Goal: Information Seeking & Learning: Learn about a topic

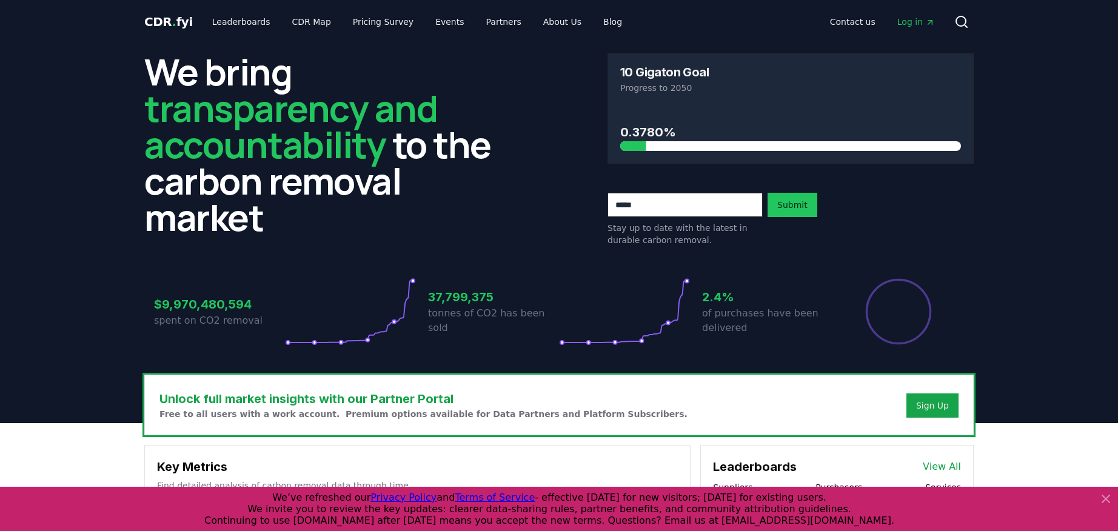
click at [1105, 500] on icon at bounding box center [1105, 498] width 7 height 7
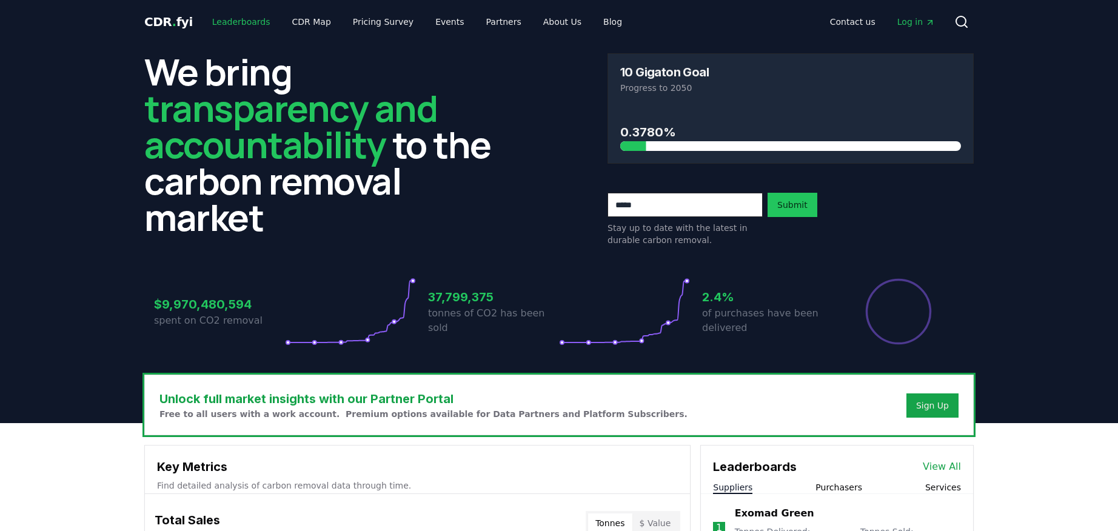
click at [242, 21] on link "Leaderboards" at bounding box center [242, 22] width 78 height 22
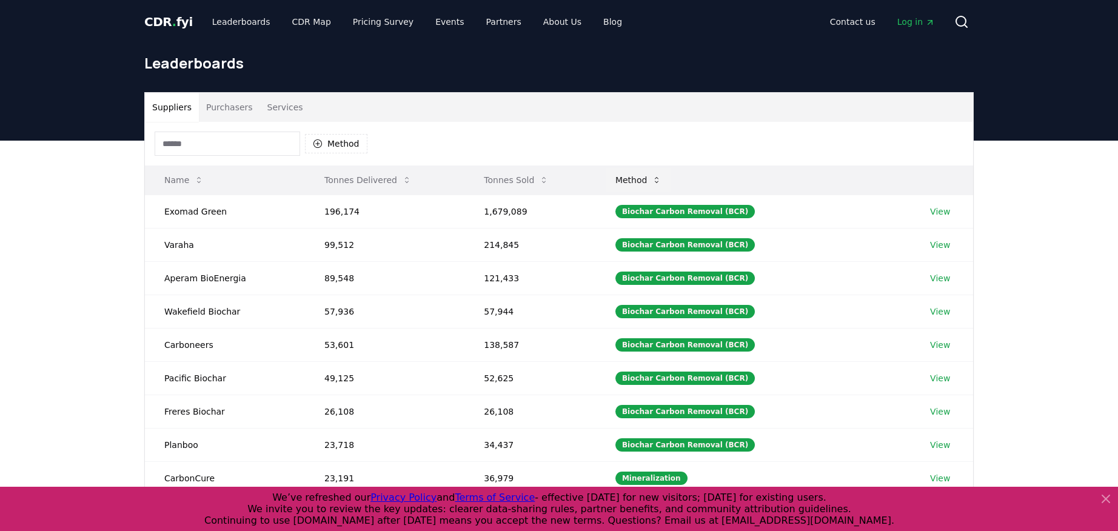
click at [657, 178] on button "Method" at bounding box center [639, 180] width 66 height 24
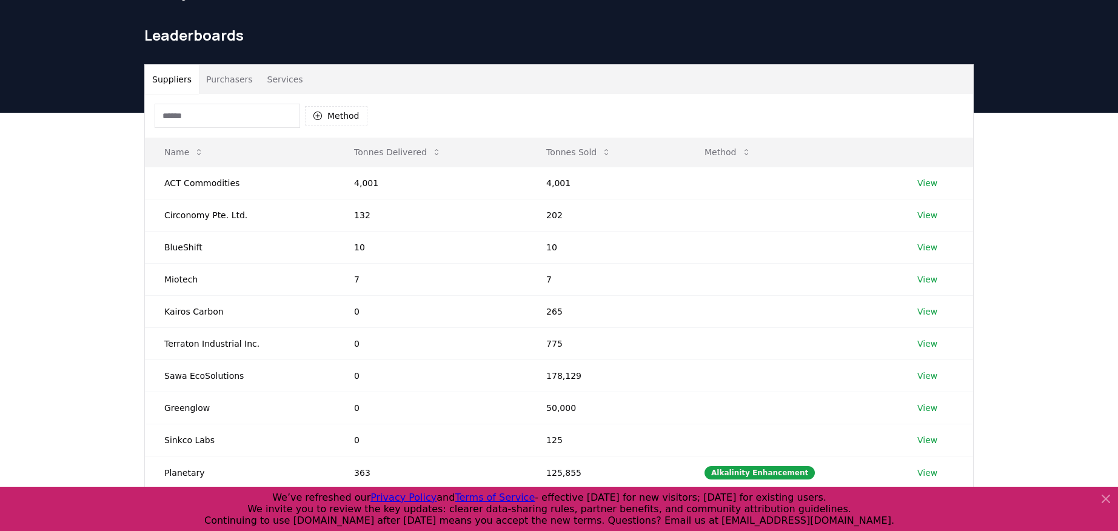
scroll to position [26, 0]
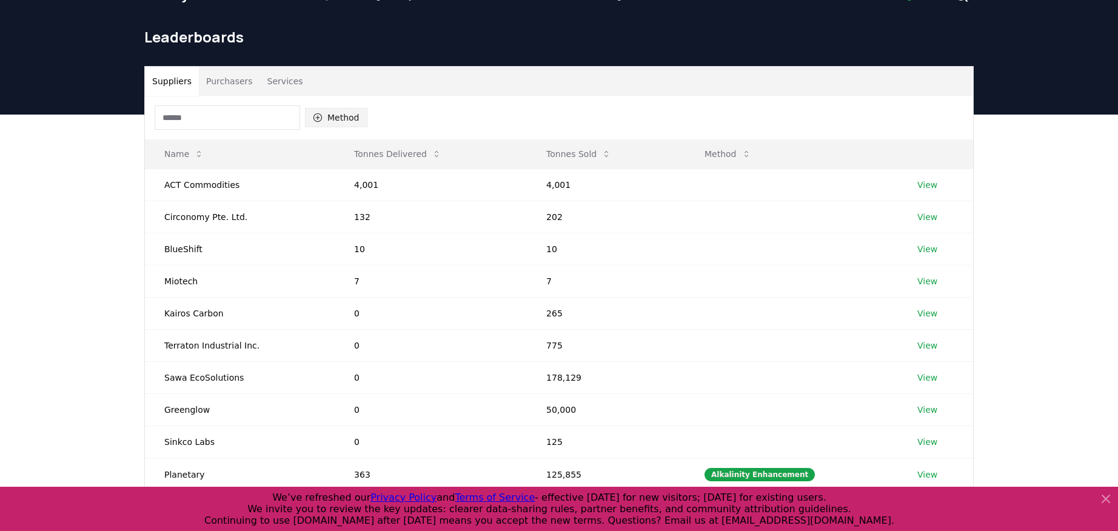
click at [326, 121] on button "Method" at bounding box center [336, 117] width 62 height 19
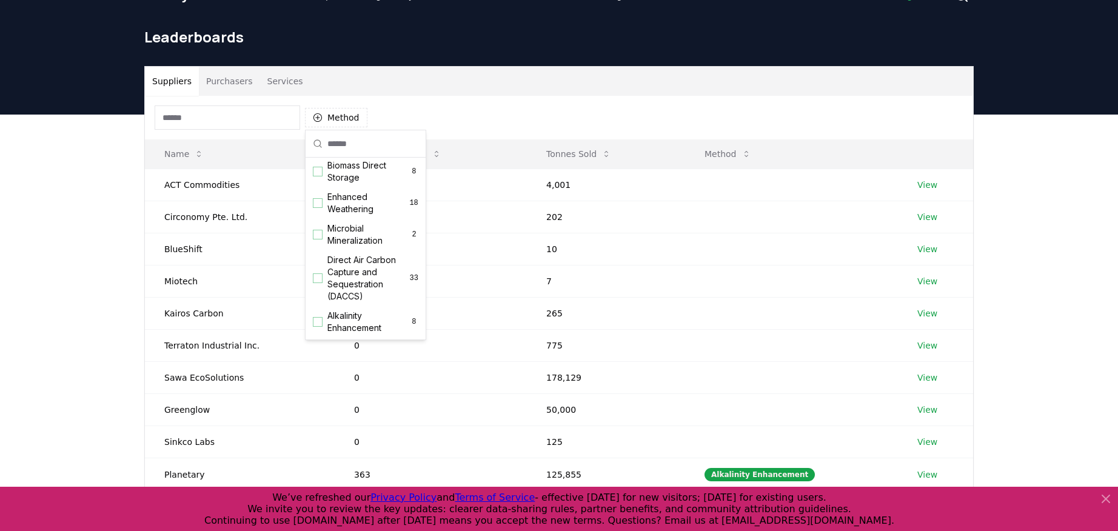
scroll to position [212, 0]
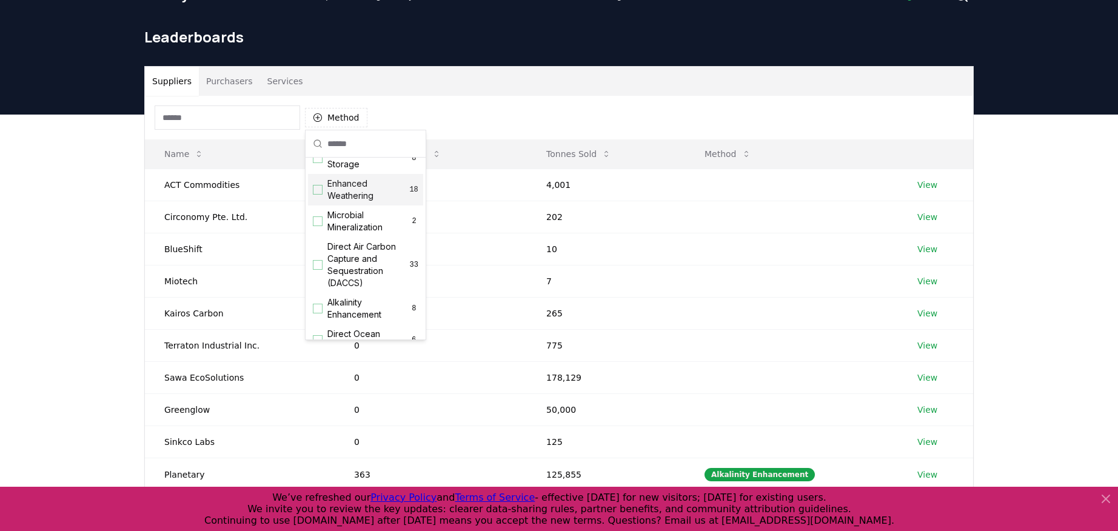
click at [340, 188] on span "Enhanced Weathering" at bounding box center [368, 190] width 82 height 24
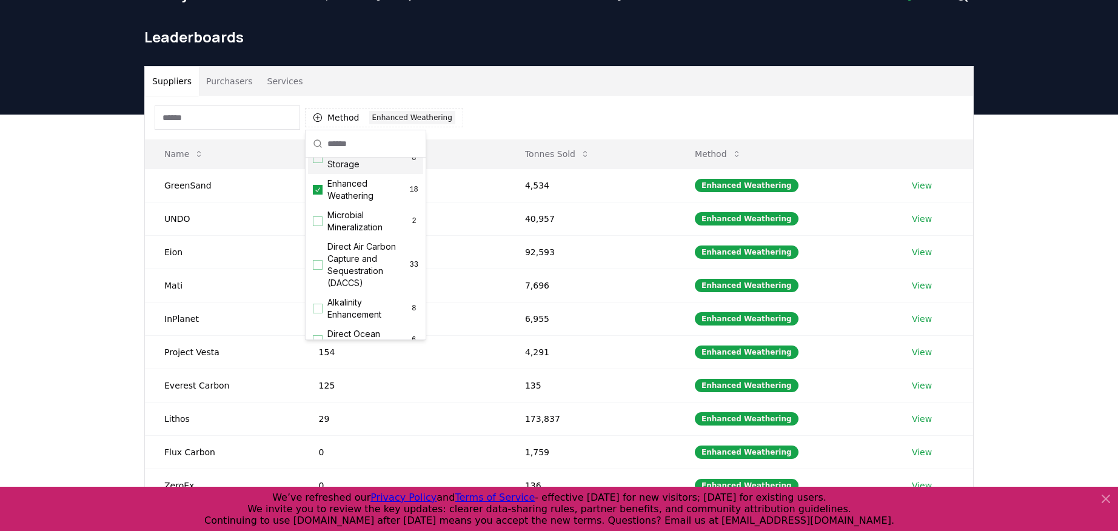
click at [563, 118] on div "Method 1 Enhanced Weathering" at bounding box center [559, 118] width 828 height 44
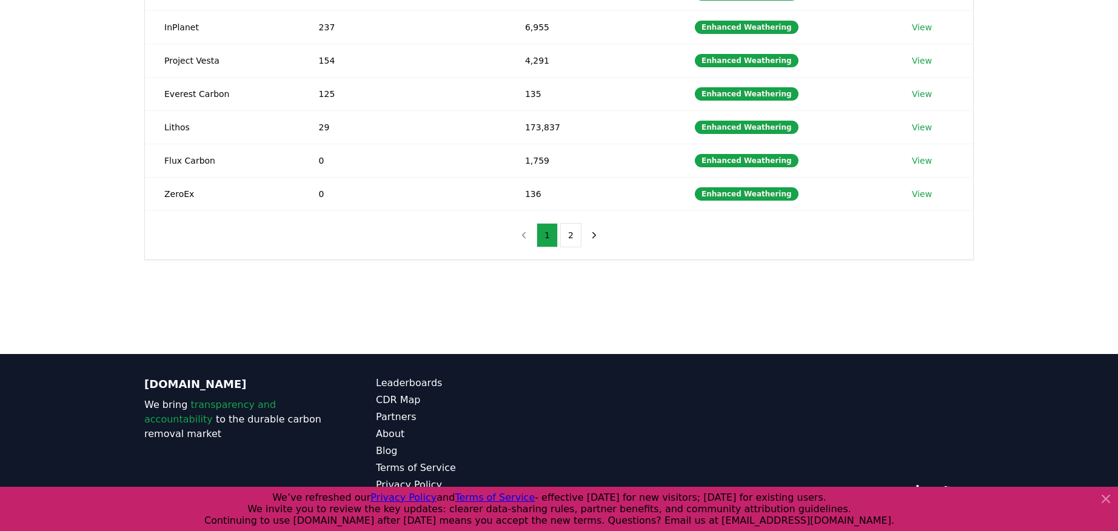
scroll to position [318, 0]
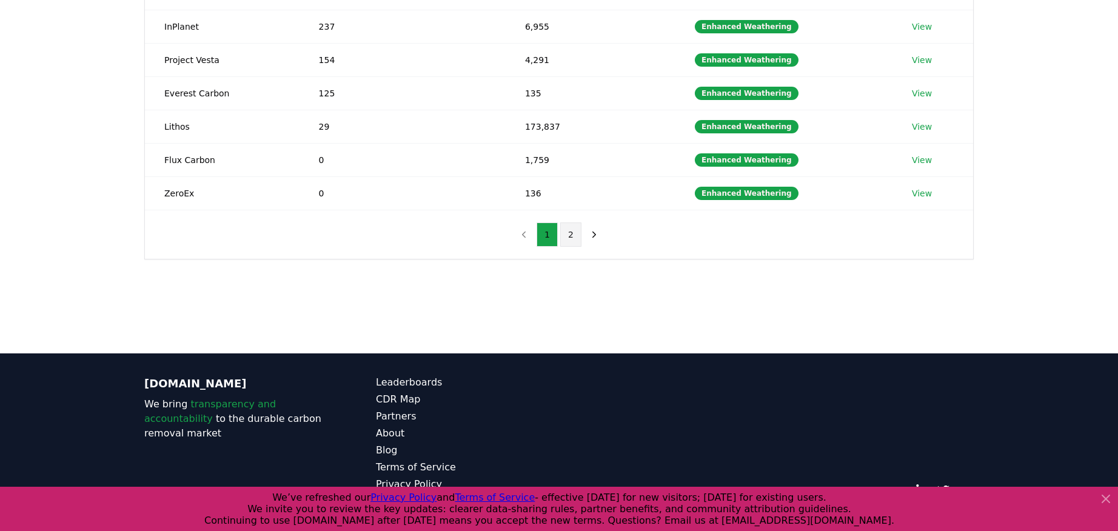
click at [574, 233] on button "2" at bounding box center [570, 235] width 21 height 24
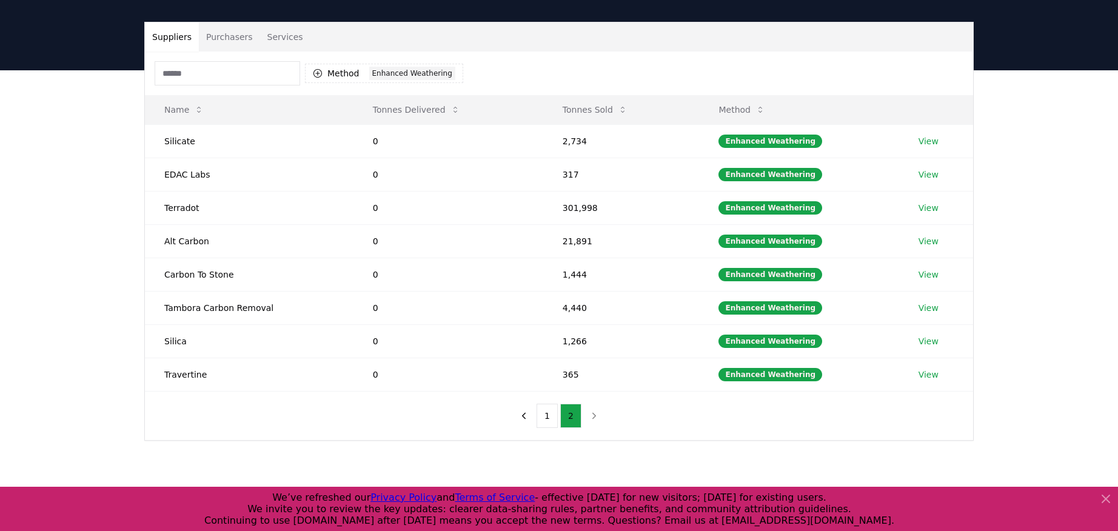
scroll to position [62, 0]
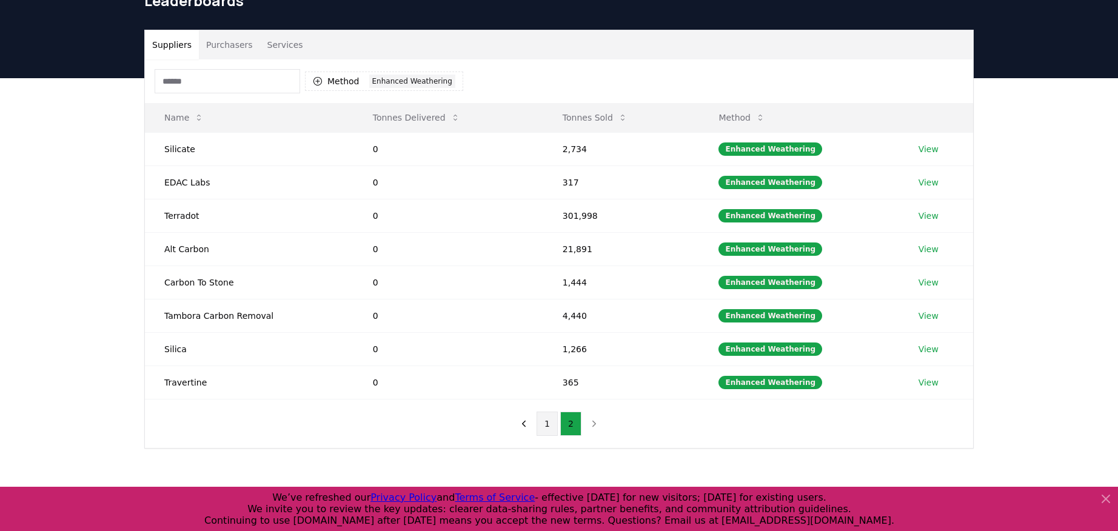
click at [550, 434] on button "1" at bounding box center [547, 424] width 21 height 24
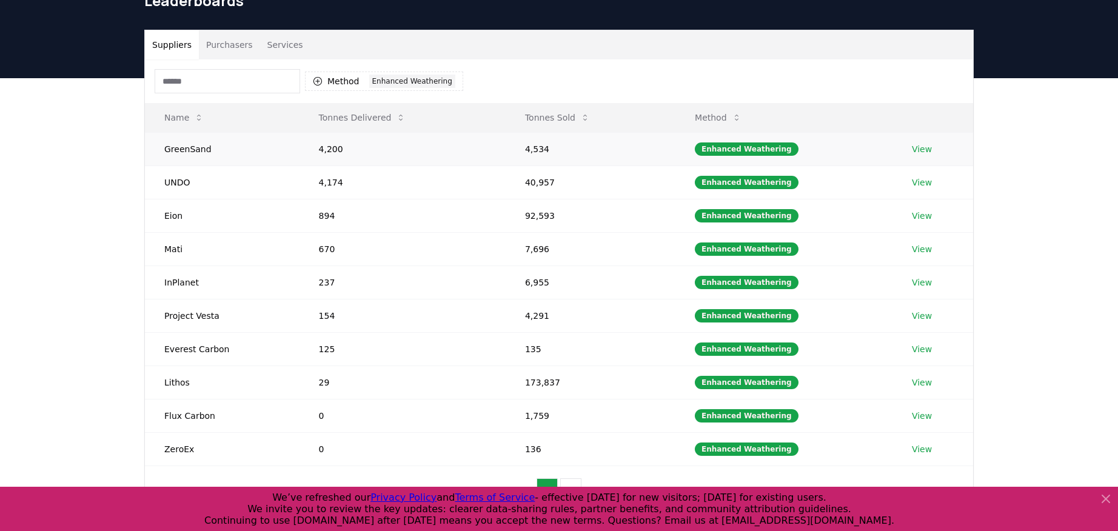
click at [924, 144] on link "View" at bounding box center [922, 149] width 20 height 12
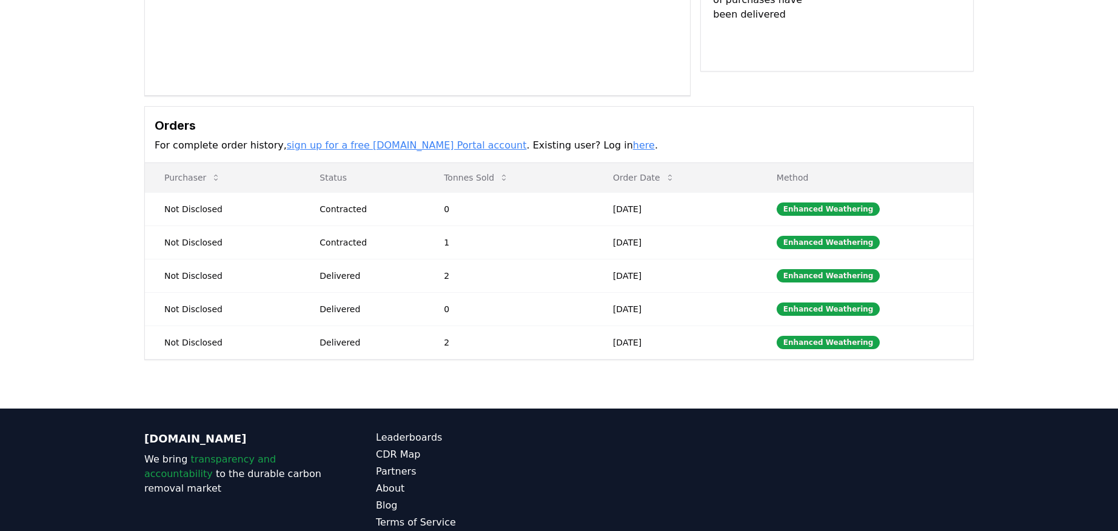
scroll to position [302, 0]
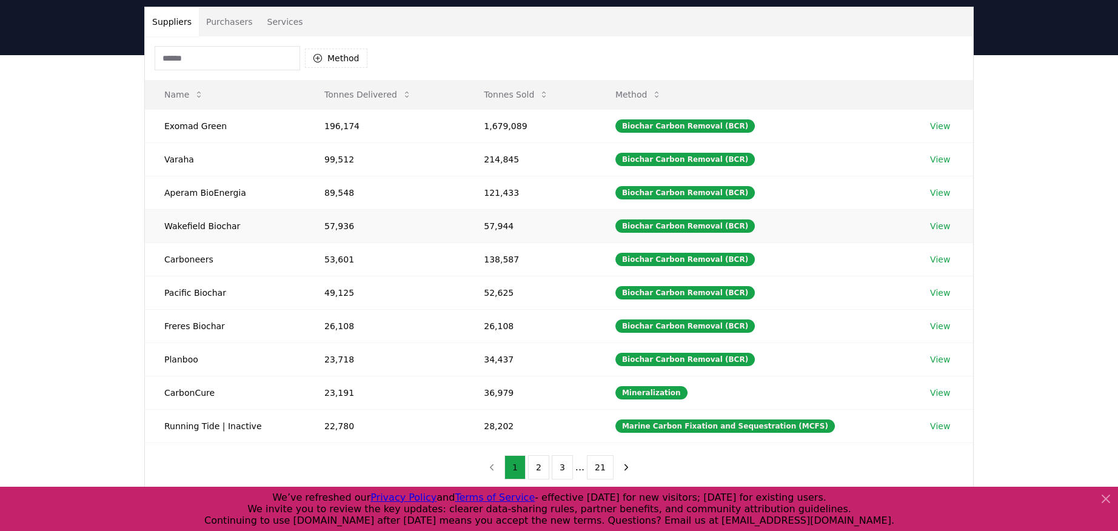
scroll to position [18, 0]
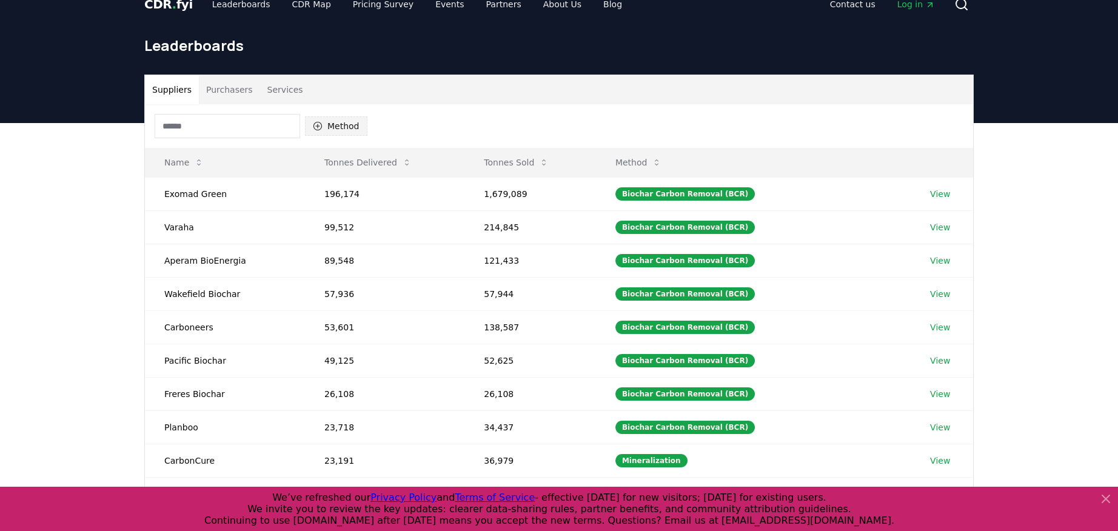
click at [337, 127] on button "Method" at bounding box center [336, 125] width 62 height 19
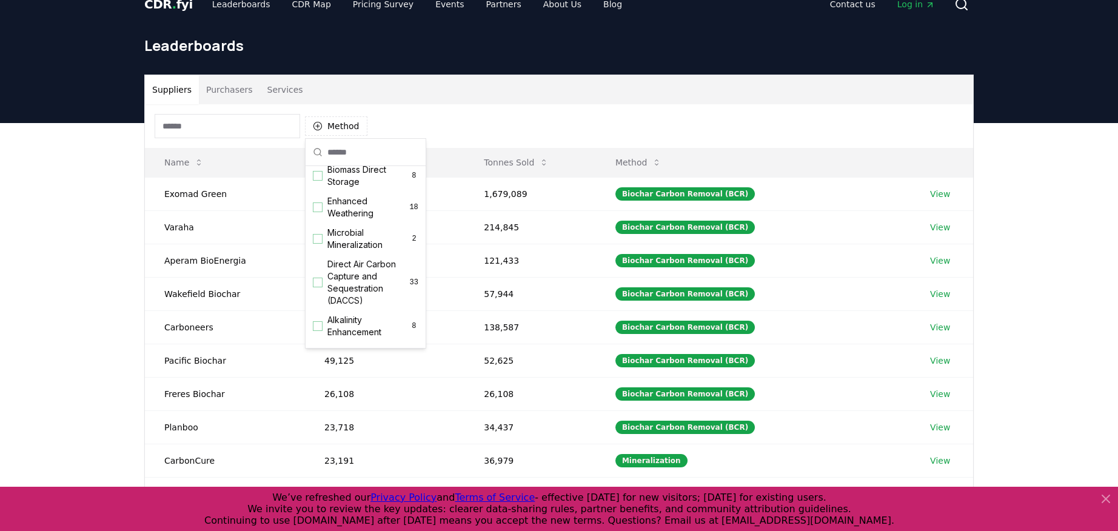
scroll to position [199, 0]
click at [359, 203] on span "Enhanced Weathering" at bounding box center [368, 210] width 82 height 24
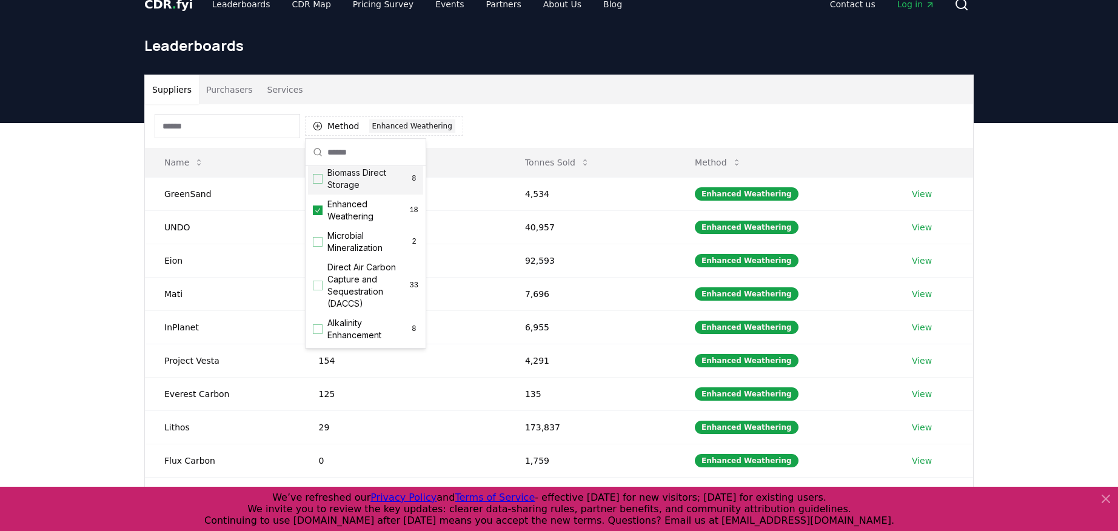
click at [551, 112] on div "Method 1 Enhanced Weathering" at bounding box center [559, 126] width 828 height 44
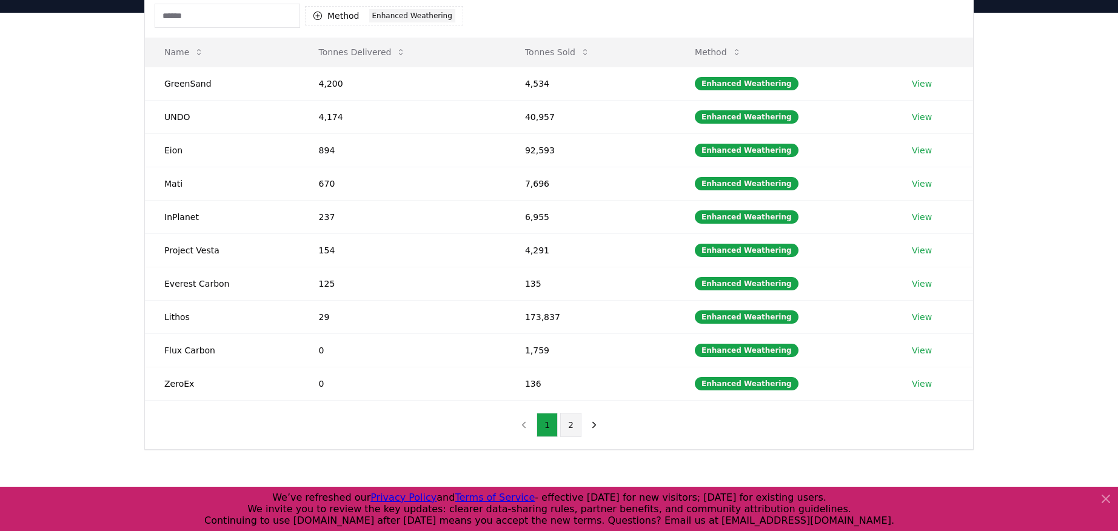
scroll to position [131, 0]
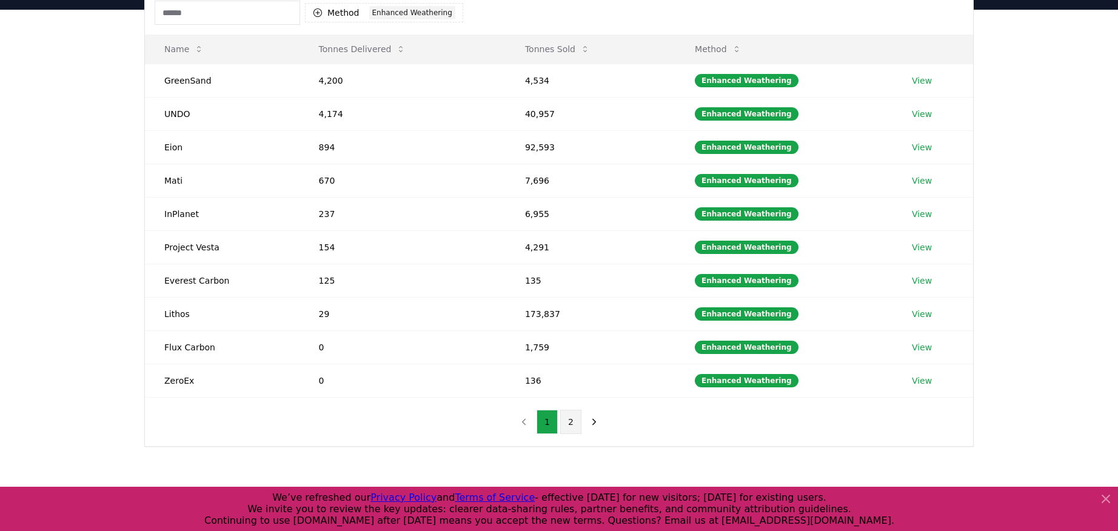
click at [574, 421] on button "2" at bounding box center [570, 422] width 21 height 24
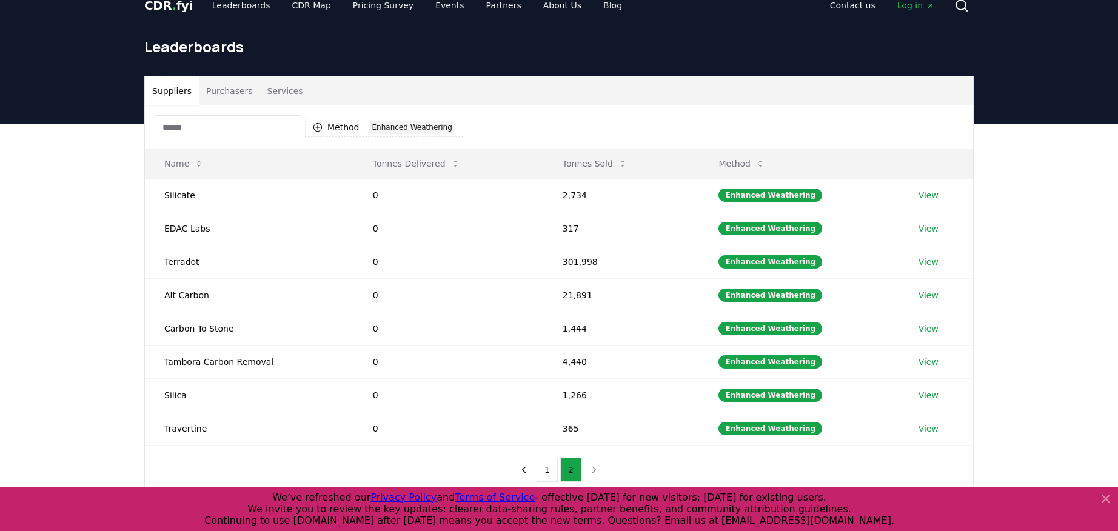
scroll to position [22, 0]
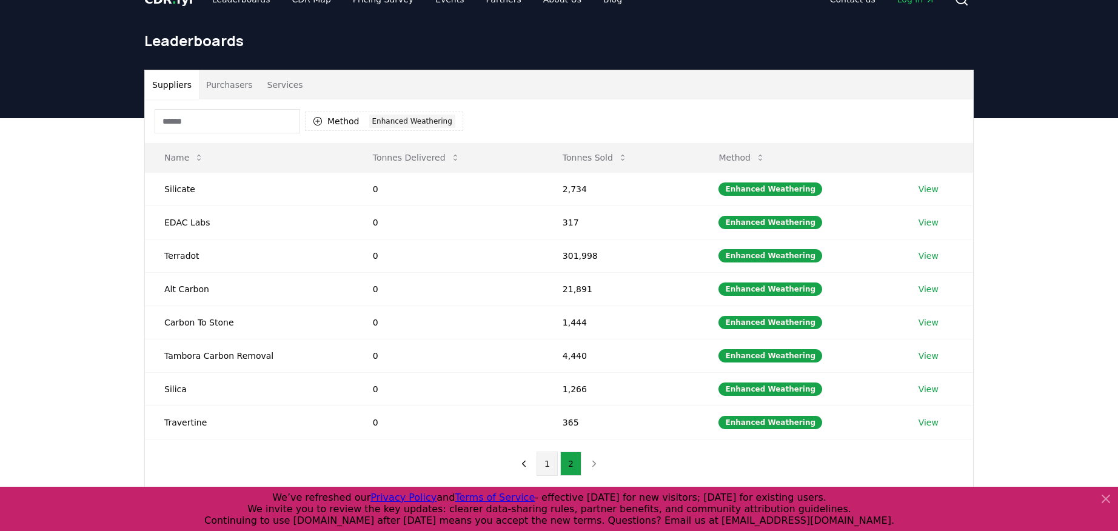
click at [547, 467] on button "1" at bounding box center [547, 464] width 21 height 24
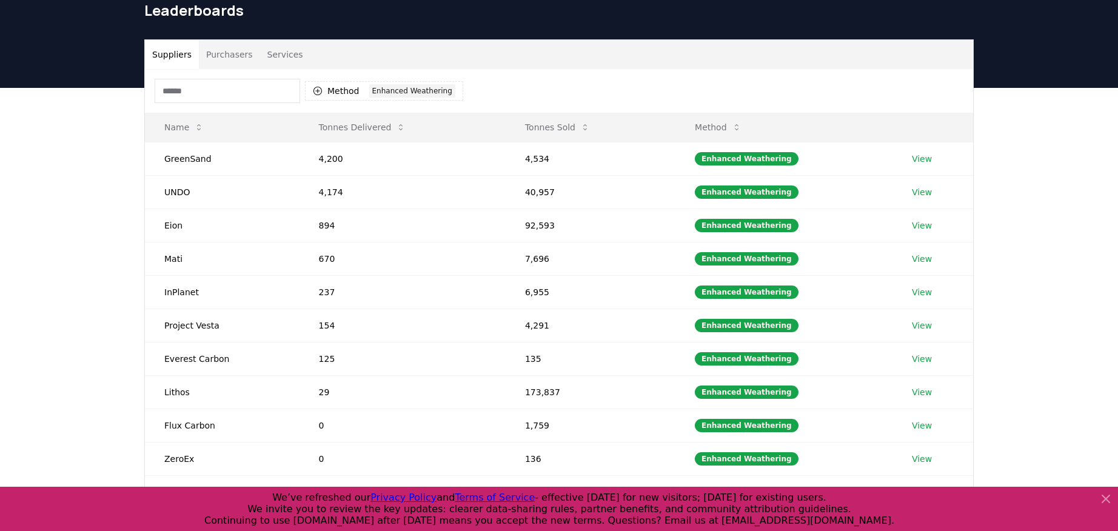
scroll to position [0, 0]
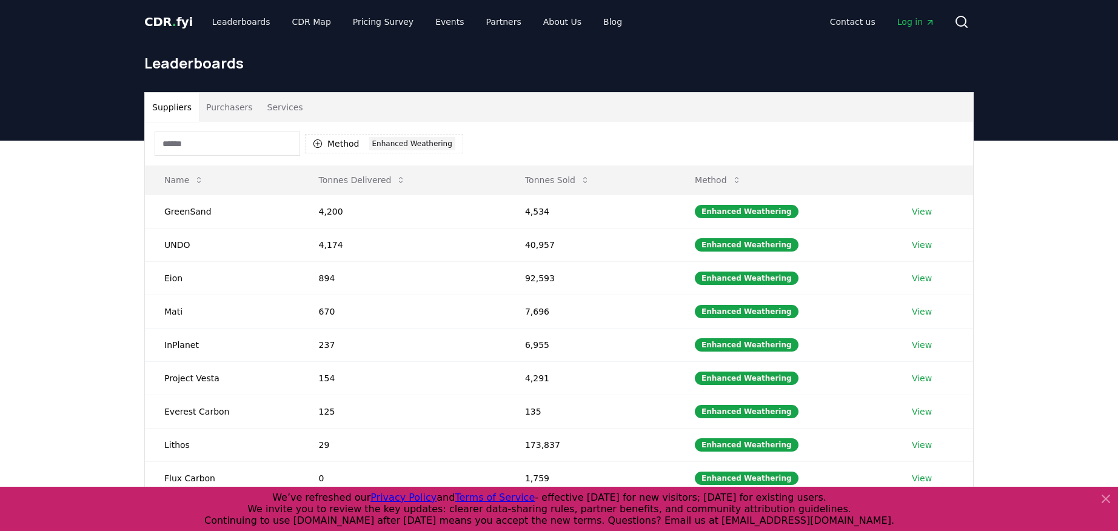
click at [1105, 503] on icon at bounding box center [1106, 499] width 15 height 15
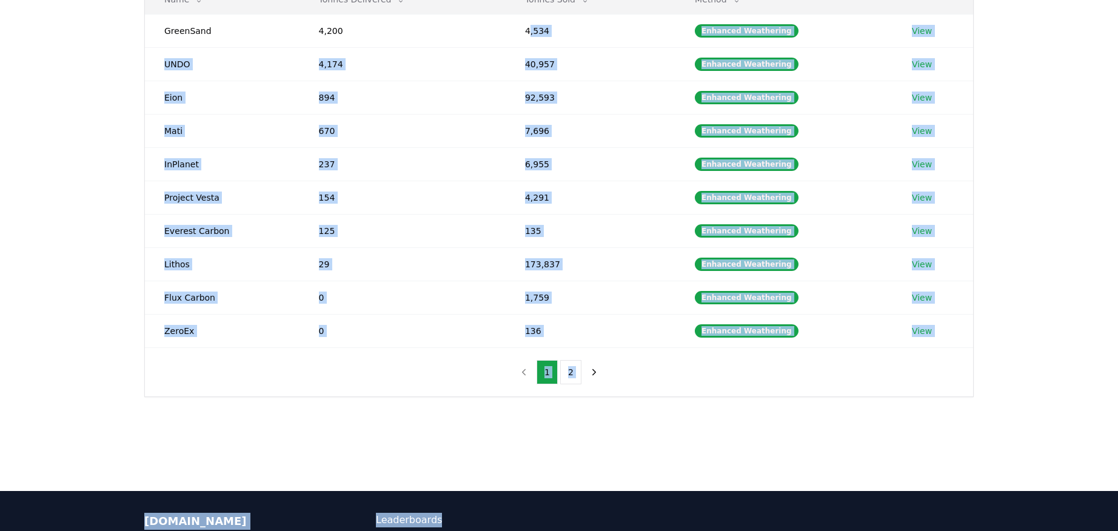
scroll to position [211, 0]
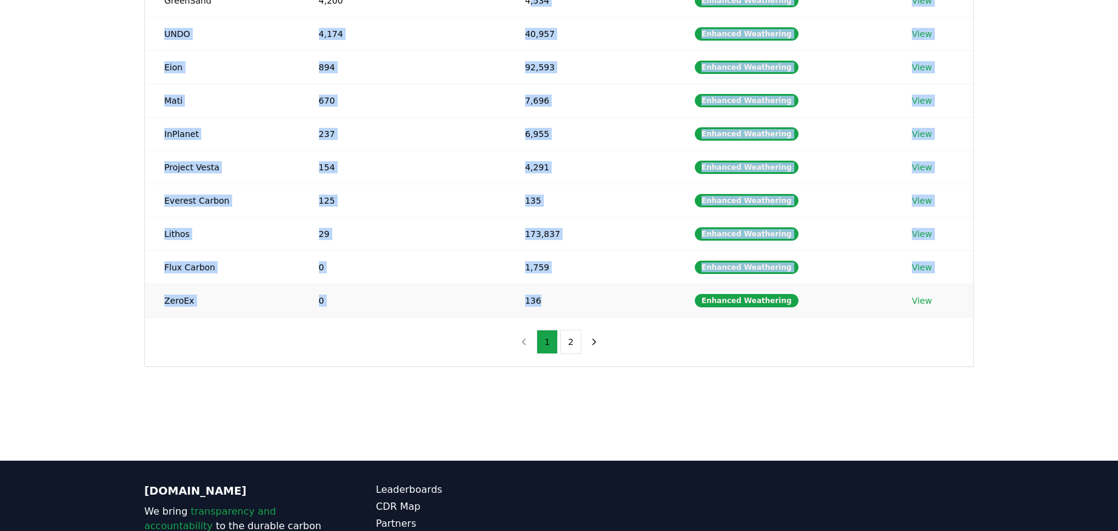
drag, startPoint x: 531, startPoint y: 209, endPoint x: 565, endPoint y: 306, distance: 102.8
click at [565, 306] on tbody "GreenSand 4,200 4,534 Enhanced Weathering View UNDO 4,174 40,957 Enhanced Weath…" at bounding box center [559, 150] width 828 height 333
copy tbody ",534 Enhanced Weathering View UNDO 4,174 40,957 Enhanced Weathering View Eion 8…"
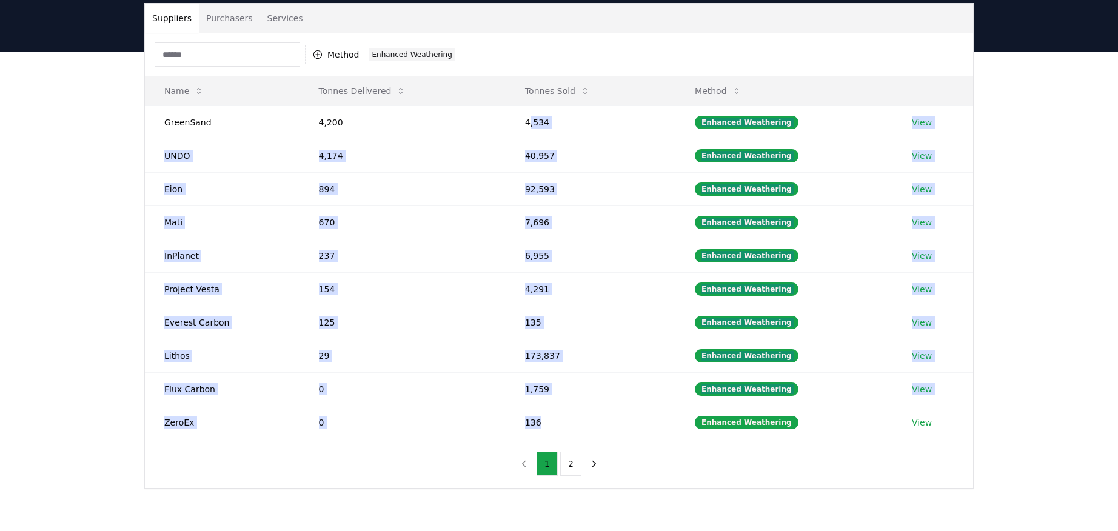
scroll to position [67, 0]
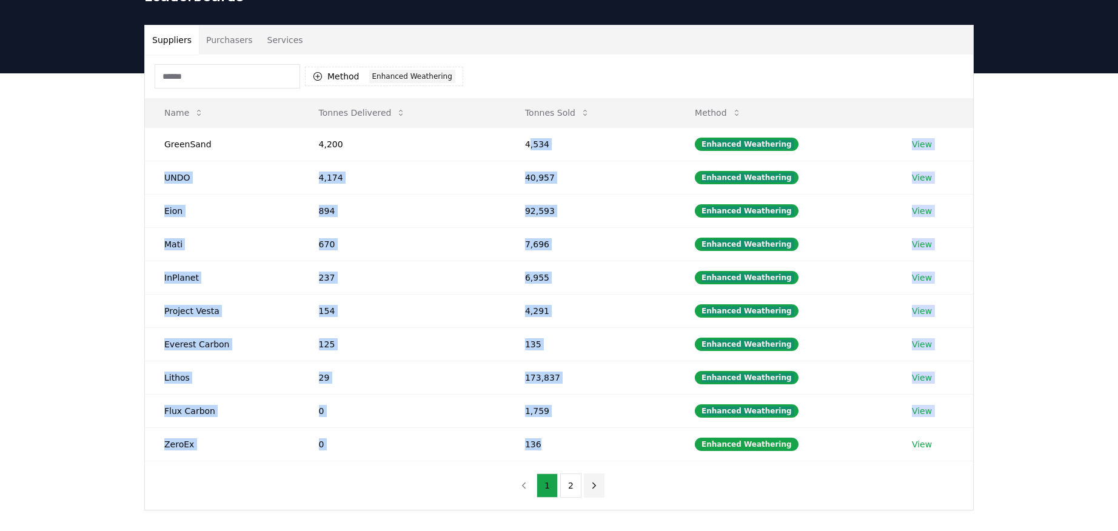
click at [589, 488] on icon "next page" at bounding box center [594, 485] width 11 height 11
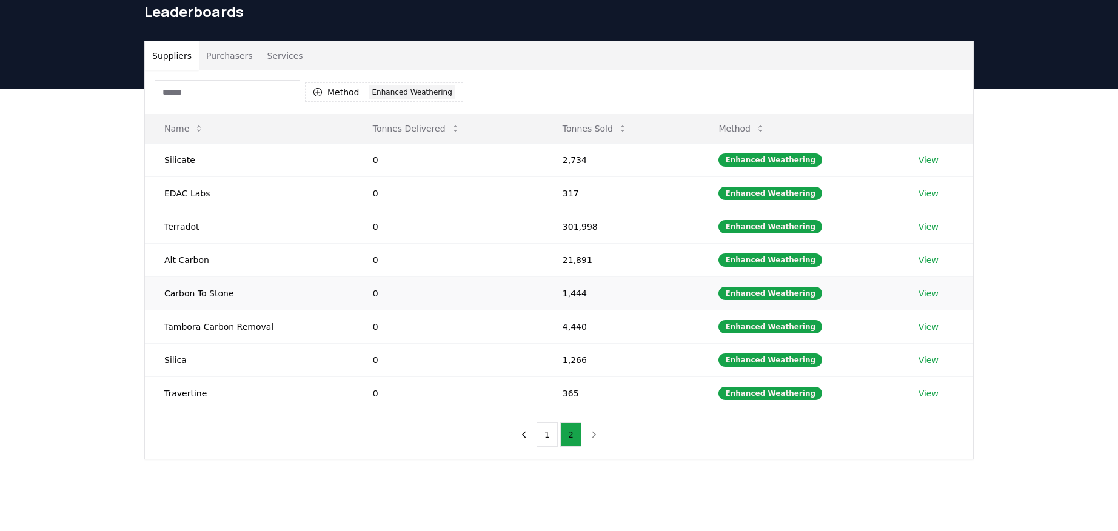
scroll to position [50, 0]
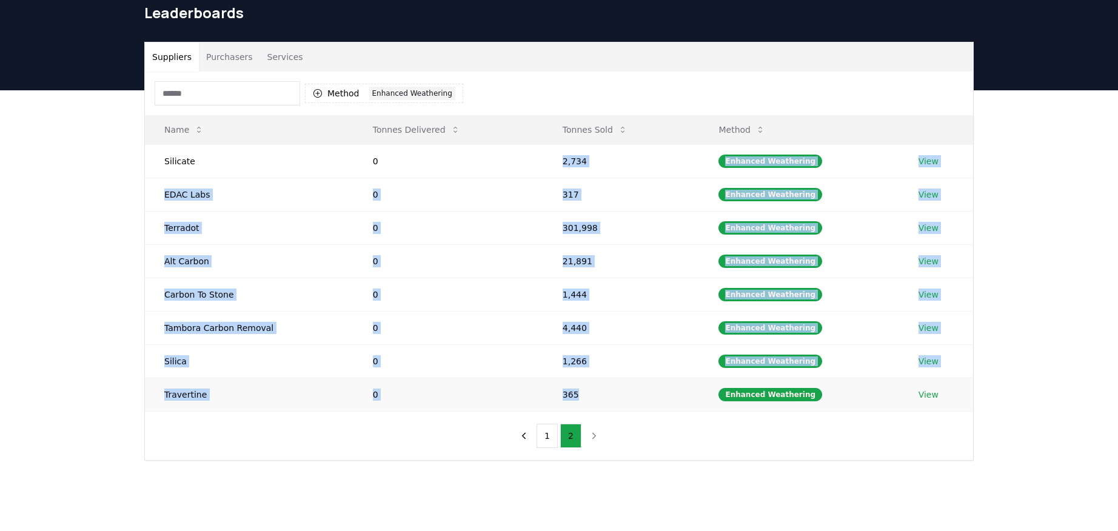
drag, startPoint x: 563, startPoint y: 161, endPoint x: 587, endPoint y: 395, distance: 234.6
click at [587, 395] on tbody "Silicate 0 2,734 Enhanced Weathering View EDAC Labs 0 317 Enhanced Weathering V…" at bounding box center [559, 277] width 828 height 267
copy tbody "2,734 Enhanced Weathering View EDAC Labs 0 317 Enhanced Weathering View Terrado…"
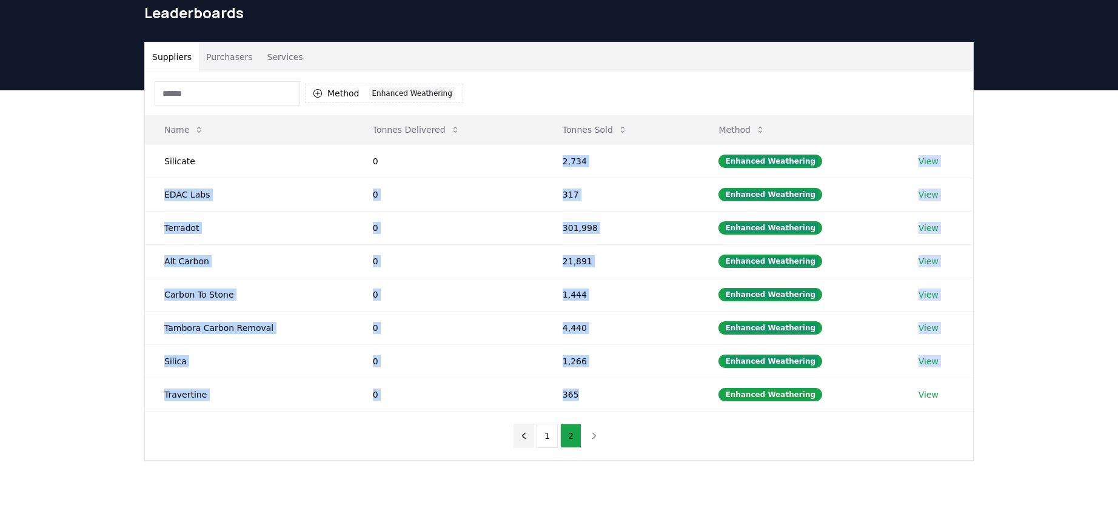
click at [523, 440] on icon "previous page" at bounding box center [523, 436] width 11 height 11
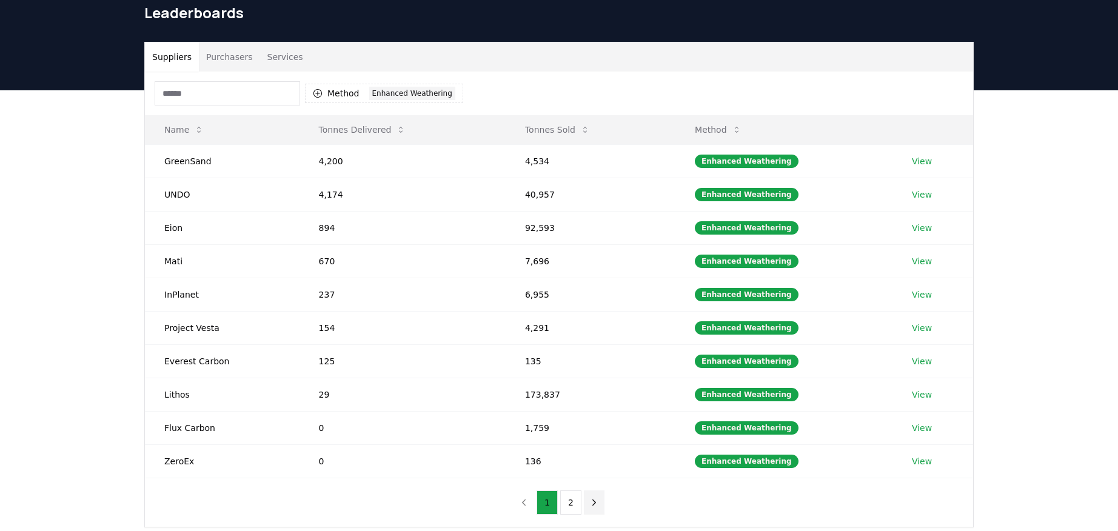
click at [594, 504] on icon "next page" at bounding box center [594, 502] width 11 height 11
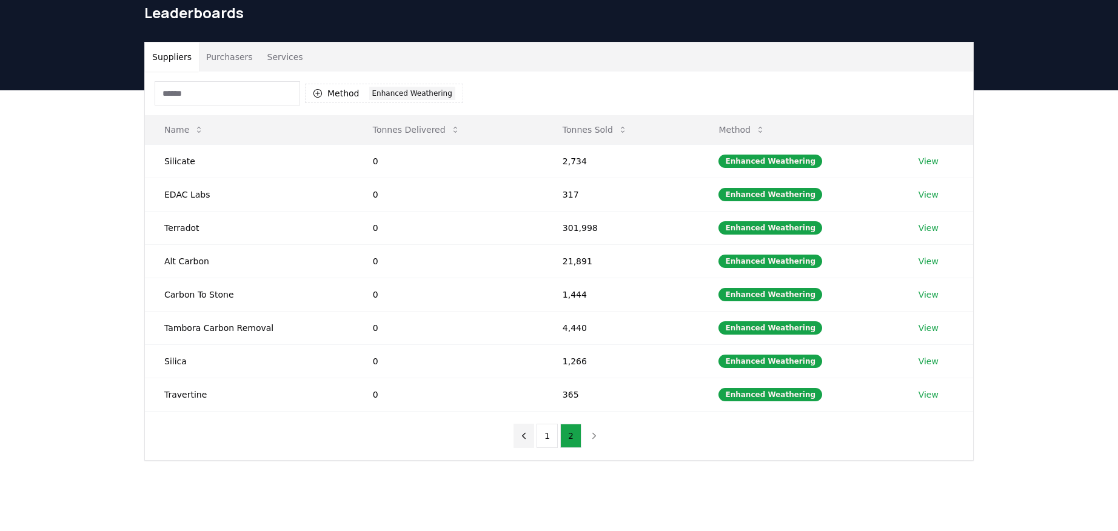
click at [524, 432] on icon "previous page" at bounding box center [523, 436] width 11 height 11
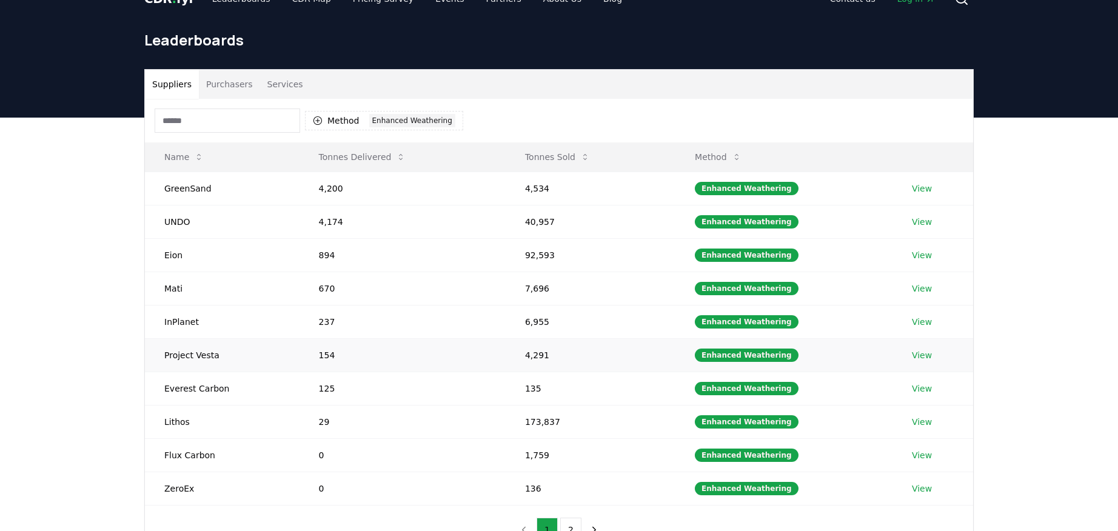
scroll to position [0, 0]
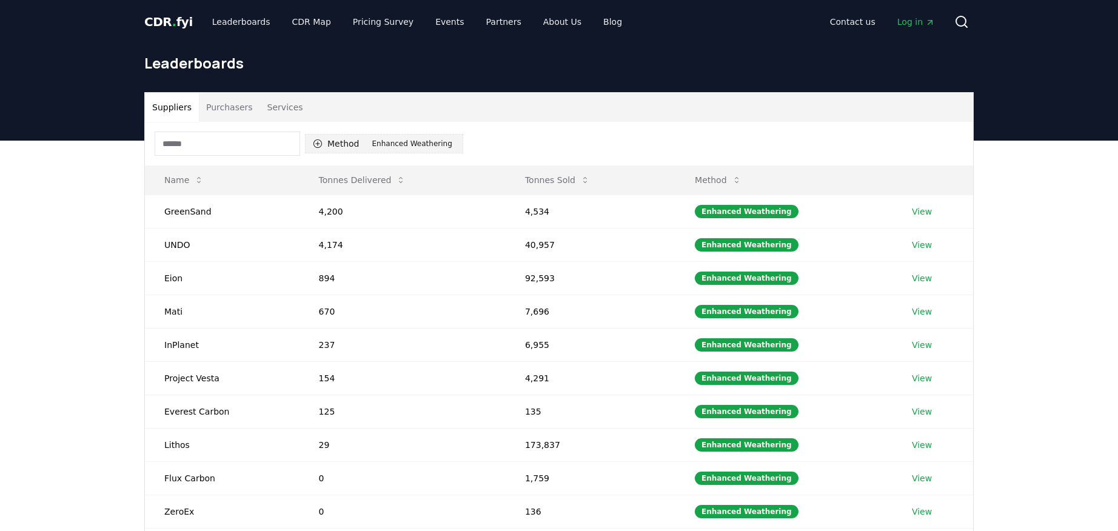
click at [382, 143] on div "Enhanced Weathering" at bounding box center [412, 143] width 86 height 13
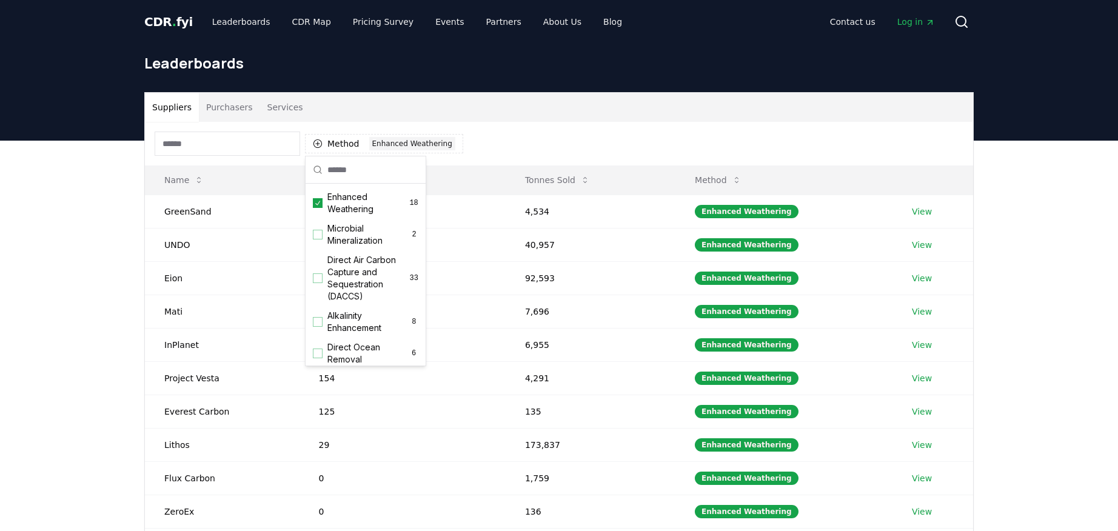
scroll to position [222, 0]
click at [538, 139] on div "Method 1 Enhanced Weathering" at bounding box center [559, 144] width 828 height 44
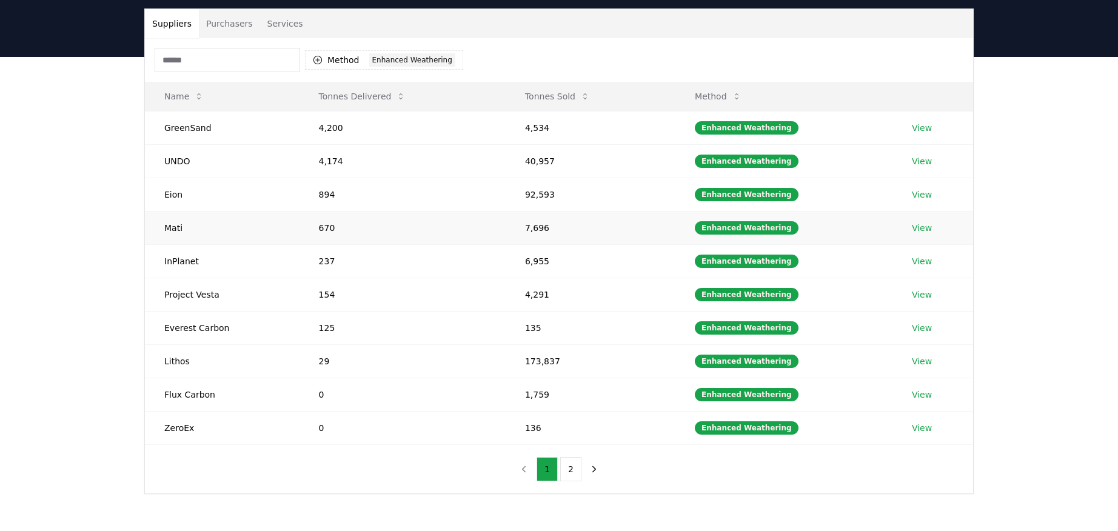
scroll to position [76, 0]
